Goal: Information Seeking & Learning: Check status

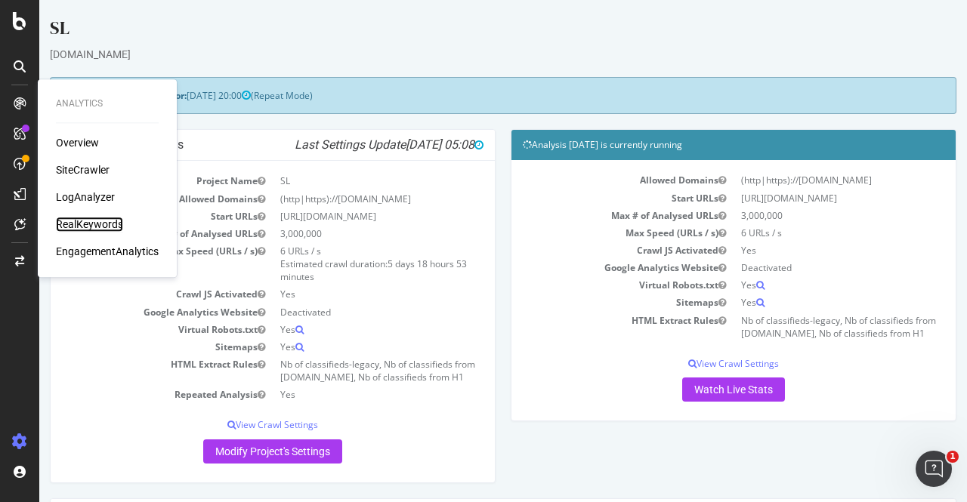
click at [88, 221] on div "RealKeywords" at bounding box center [89, 224] width 67 height 15
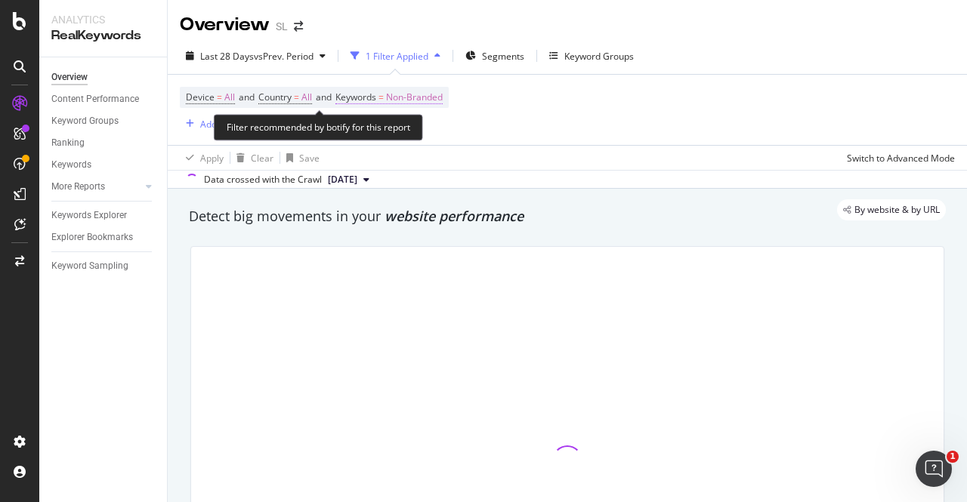
click at [405, 94] on span "Non-Branded" at bounding box center [414, 97] width 57 height 21
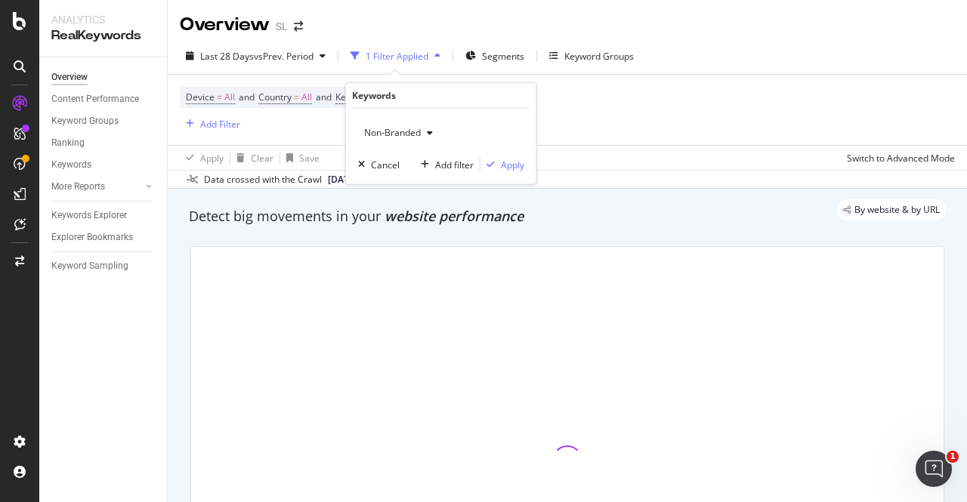
click at [391, 137] on span "Non-Branded" at bounding box center [389, 132] width 63 height 13
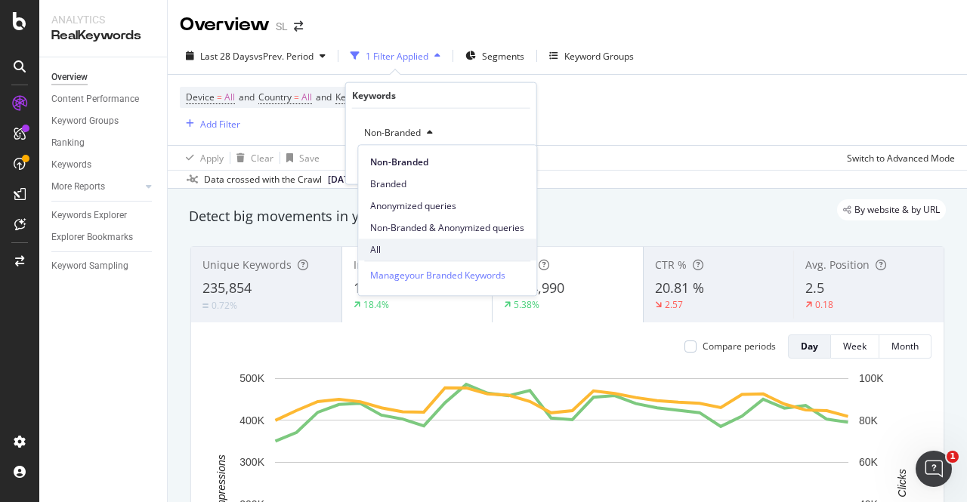
click at [399, 242] on div "All" at bounding box center [447, 250] width 178 height 22
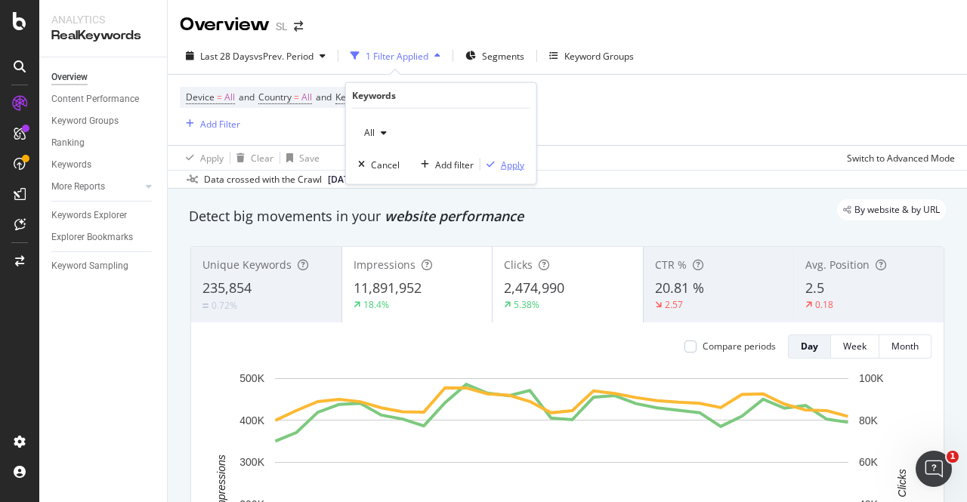
click at [518, 162] on div "Apply" at bounding box center [512, 164] width 23 height 13
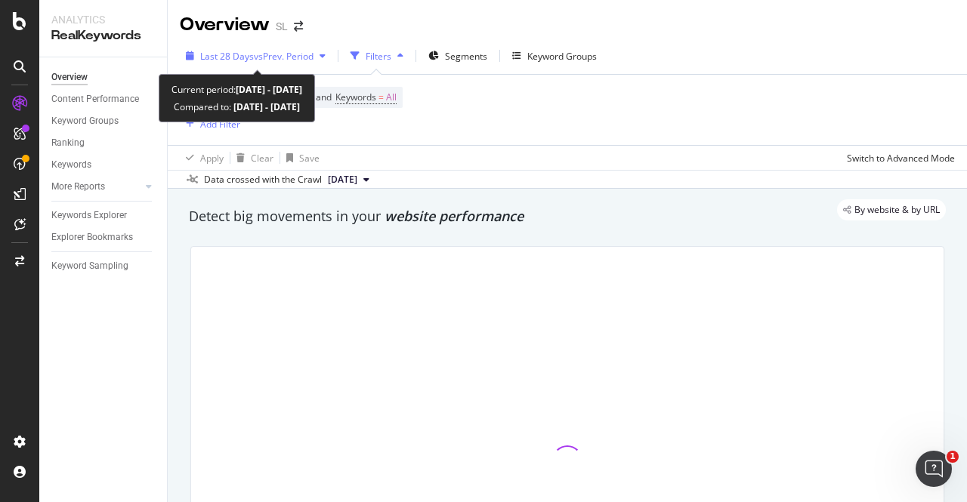
click at [284, 57] on span "vs Prev. Period" at bounding box center [284, 56] width 60 height 13
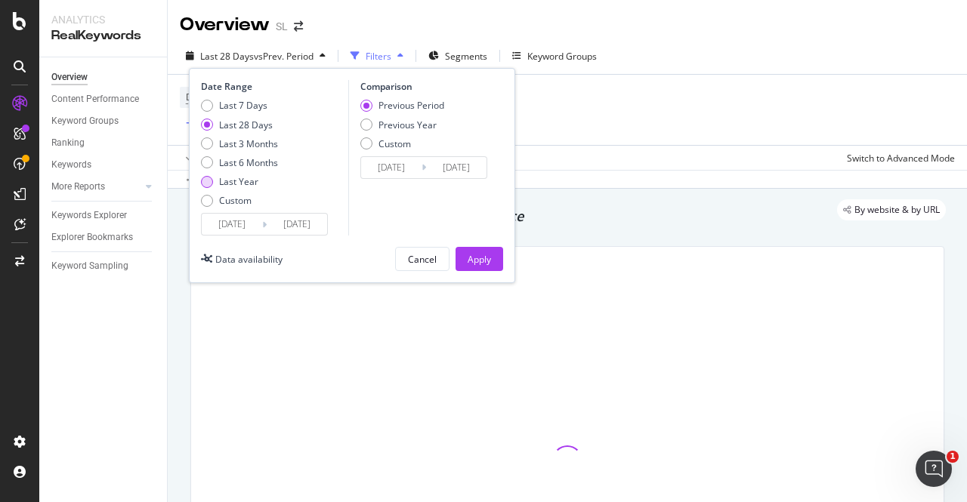
click at [240, 183] on div "Last Year" at bounding box center [238, 181] width 39 height 13
type input "[DATE]"
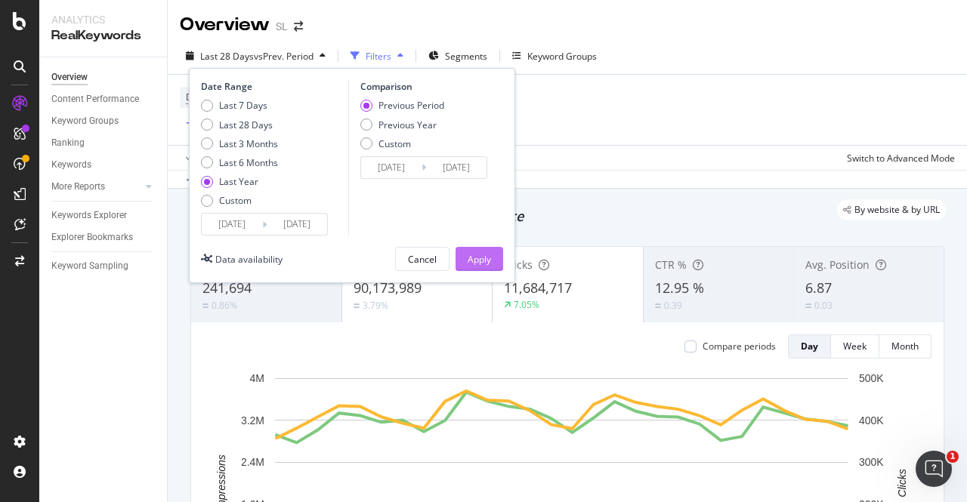
click at [486, 264] on div "Apply" at bounding box center [479, 259] width 23 height 13
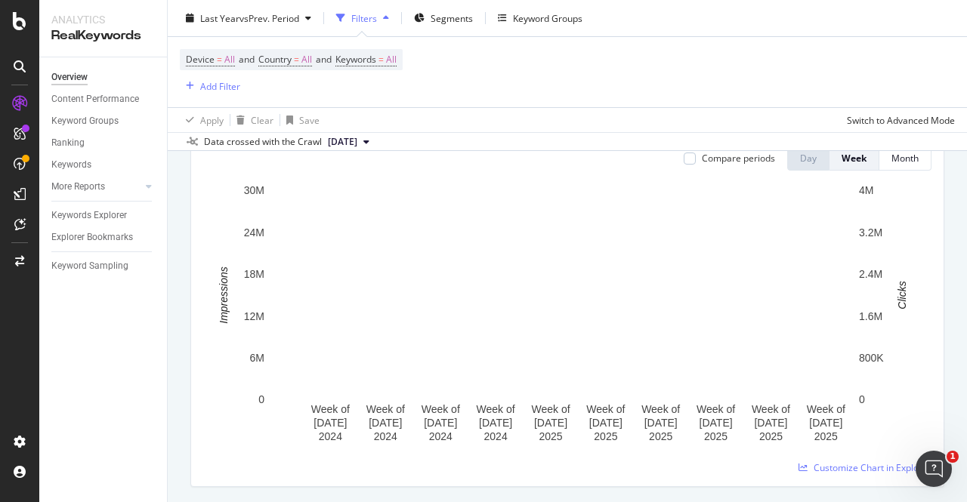
scroll to position [77, 0]
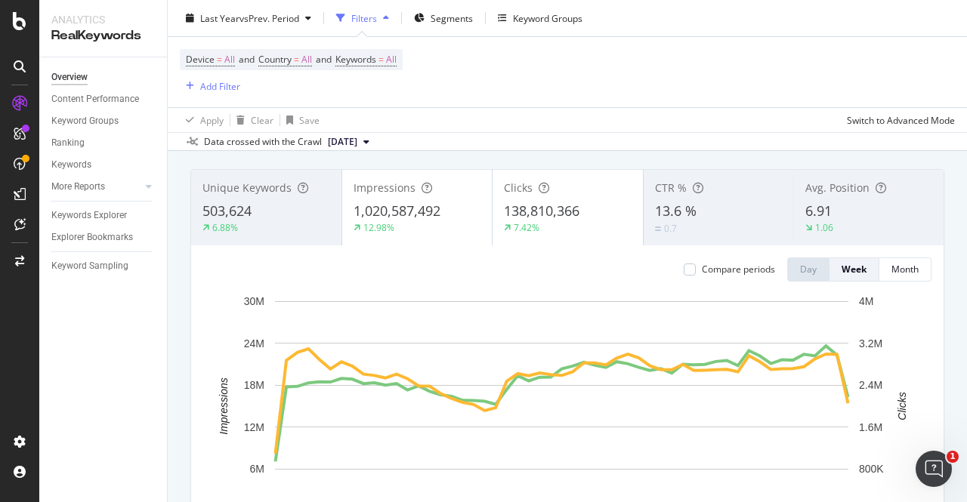
click at [387, 209] on span "1,020,587,492" at bounding box center [397, 211] width 87 height 18
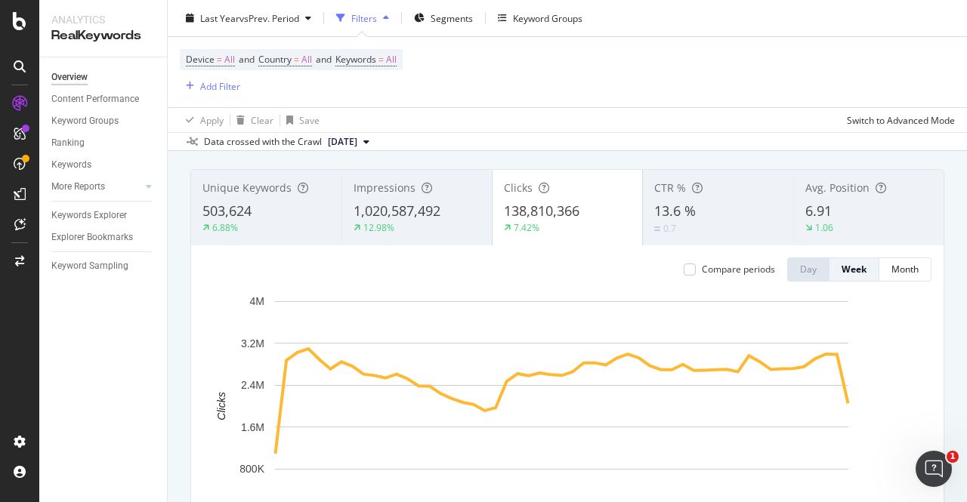
click at [269, 205] on div "503,624" at bounding box center [266, 212] width 128 height 20
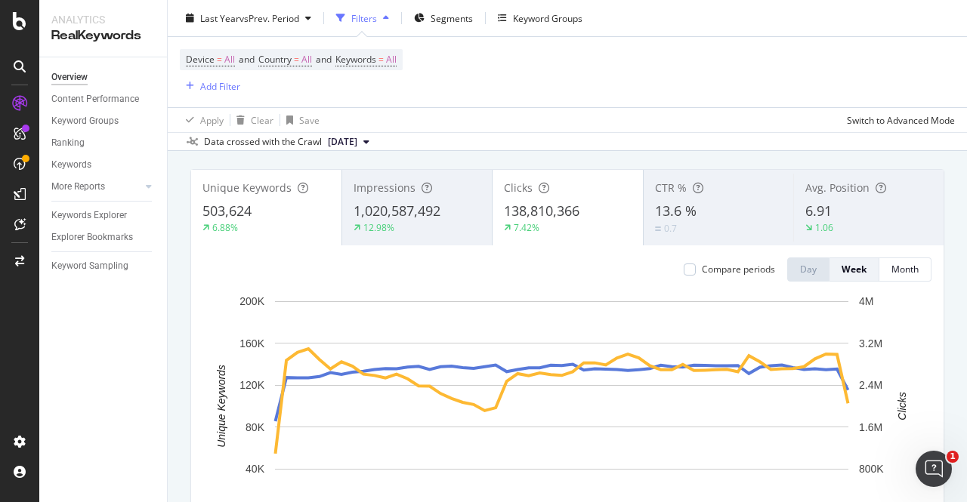
click at [550, 224] on div "7.42%" at bounding box center [568, 228] width 128 height 14
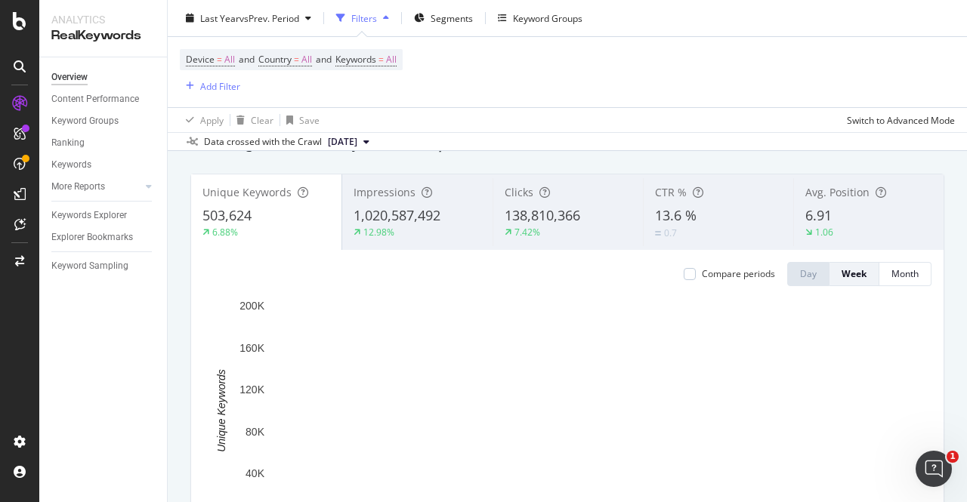
scroll to position [0, 0]
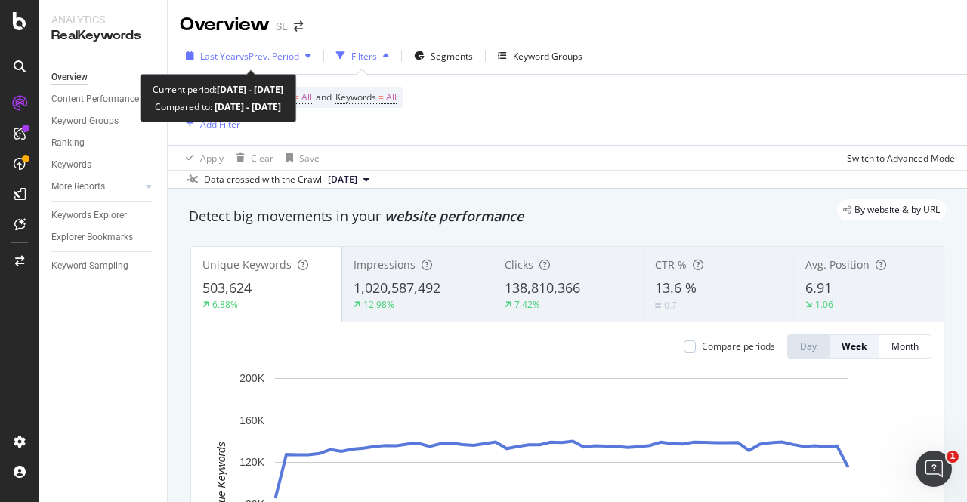
click at [240, 58] on span "vs Prev. Period" at bounding box center [270, 56] width 60 height 13
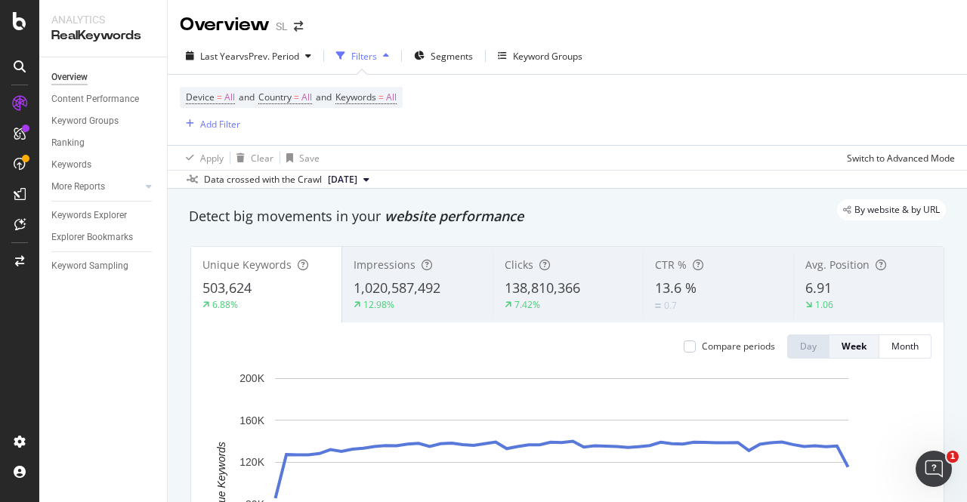
click at [750, 23] on div "Overview SL" at bounding box center [567, 19] width 799 height 38
